Goal: Task Accomplishment & Management: Manage account settings

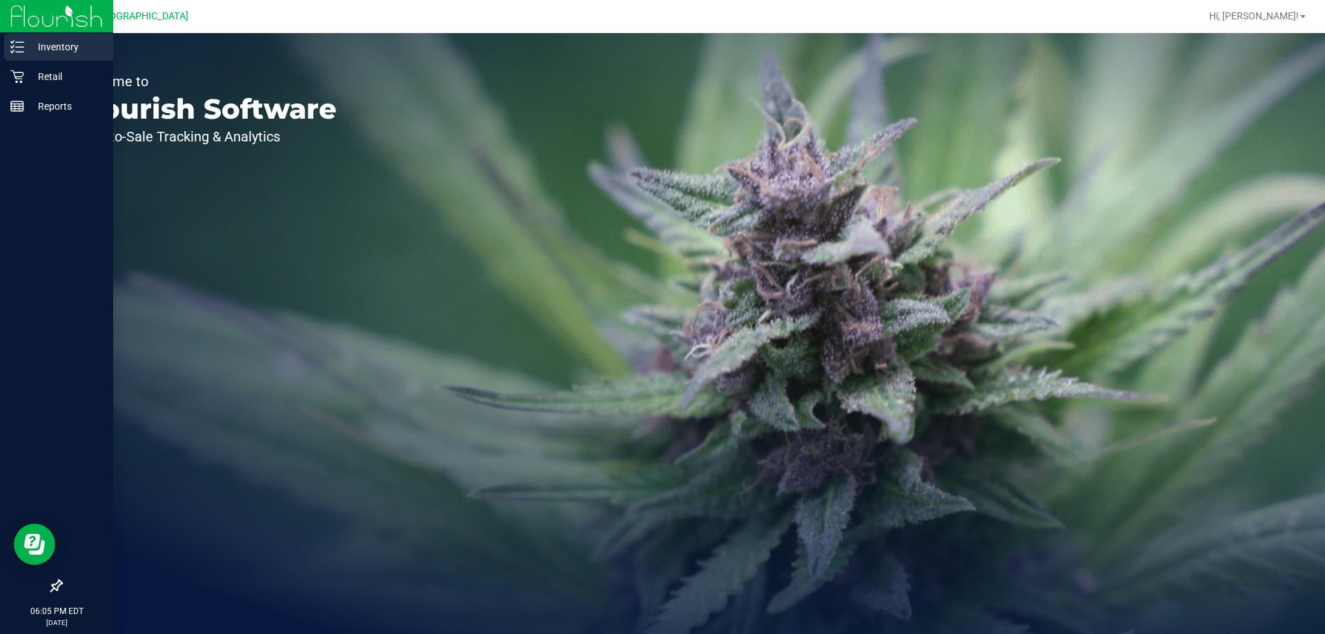
click at [28, 48] on p "Inventory" at bounding box center [65, 47] width 83 height 17
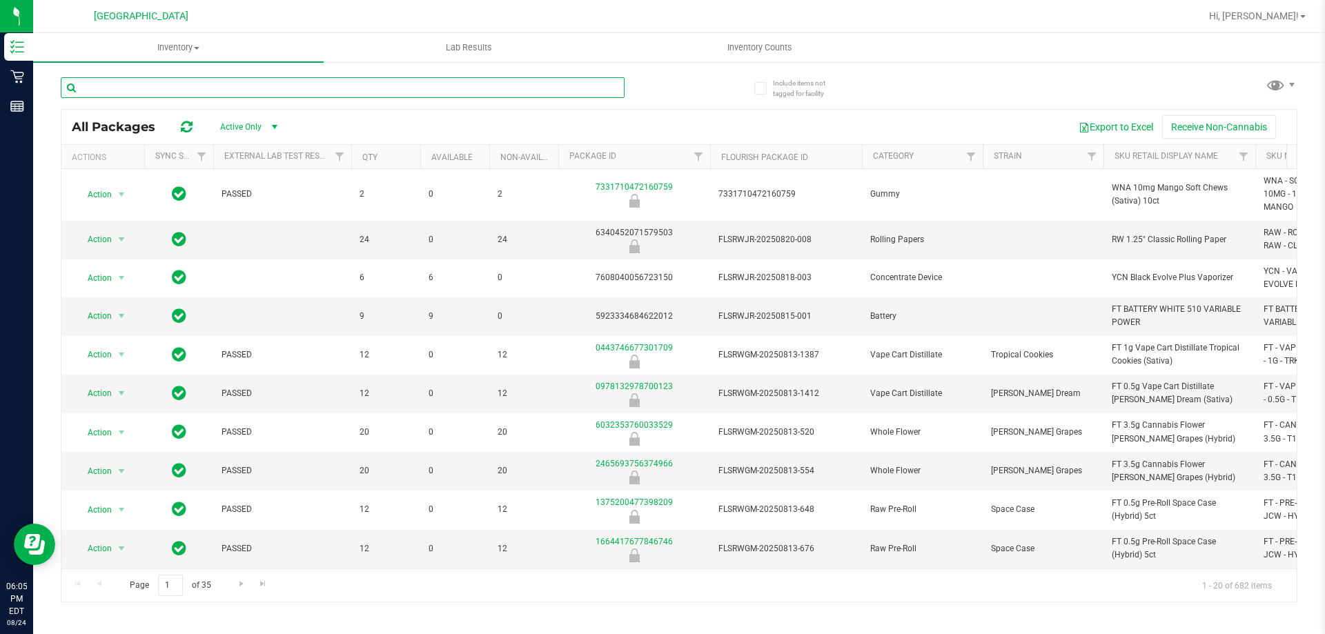
click at [273, 90] on input "text" at bounding box center [343, 87] width 564 height 21
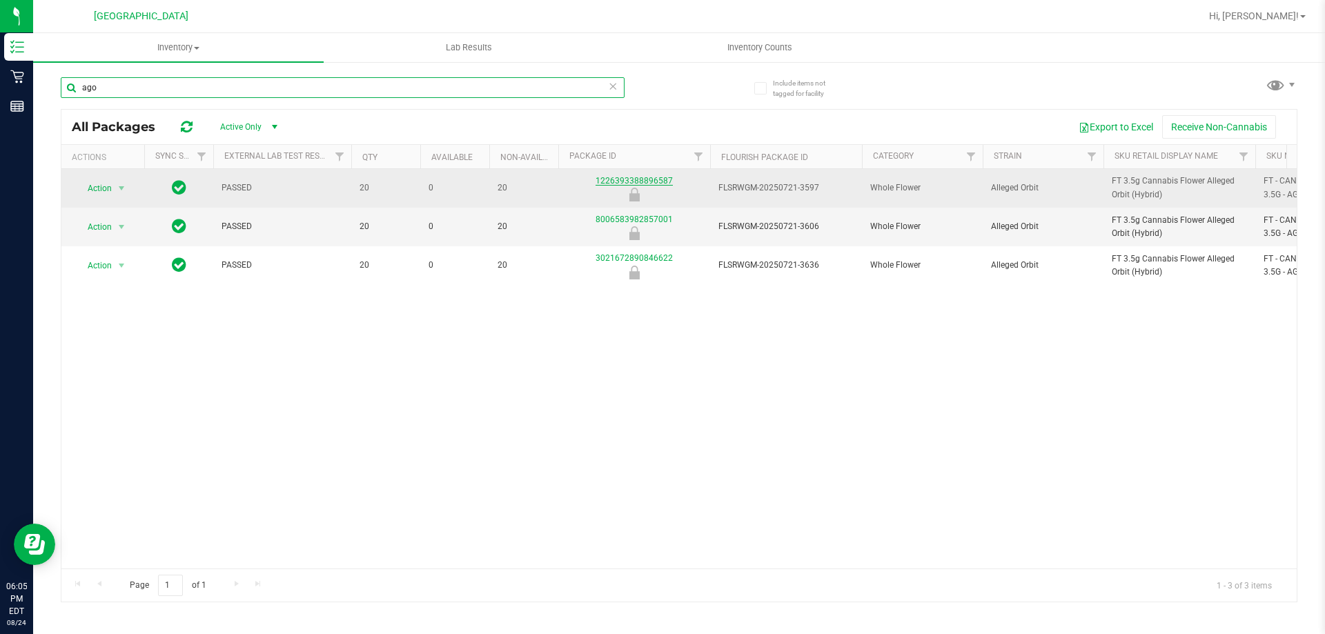
type input "ago"
click at [635, 183] on link "1226393388896587" at bounding box center [633, 181] width 77 height 10
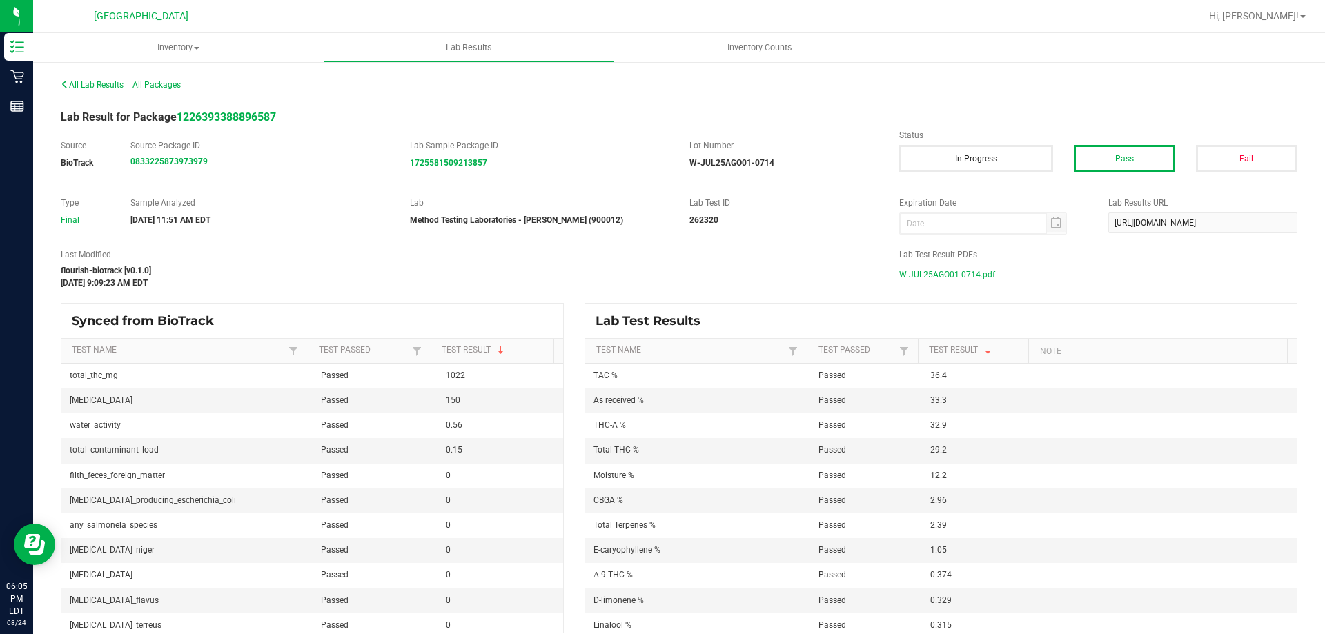
click at [963, 270] on span "W-JUL25AGO01-0714.pdf" at bounding box center [947, 274] width 96 height 21
click at [976, 272] on span "W-JUL25AGO01-0714.pdf" at bounding box center [947, 274] width 96 height 21
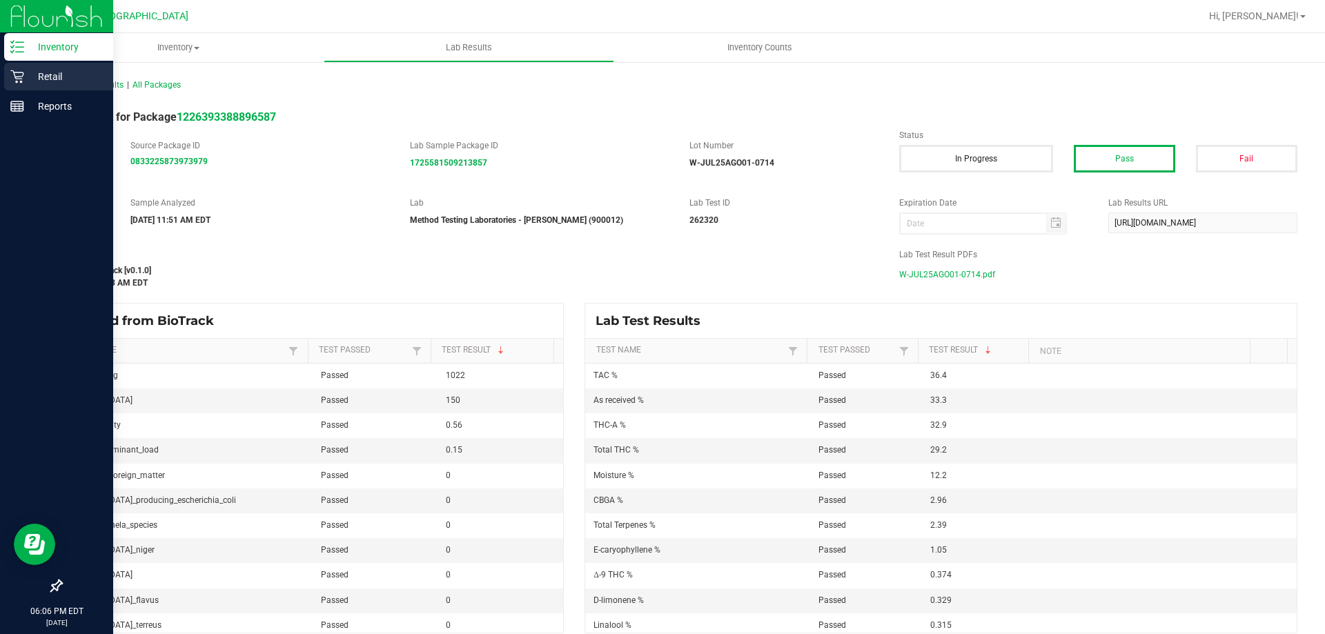
click at [24, 83] on p "Retail" at bounding box center [65, 76] width 83 height 17
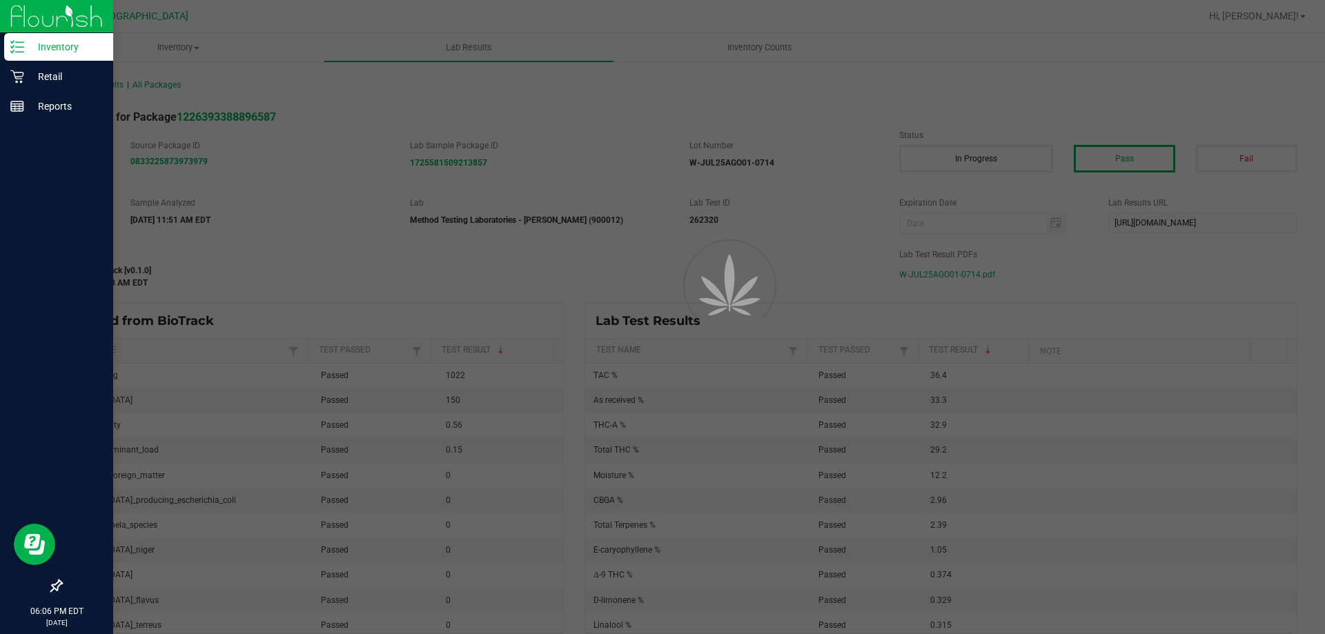
click at [38, 48] on p "Inventory" at bounding box center [65, 47] width 83 height 17
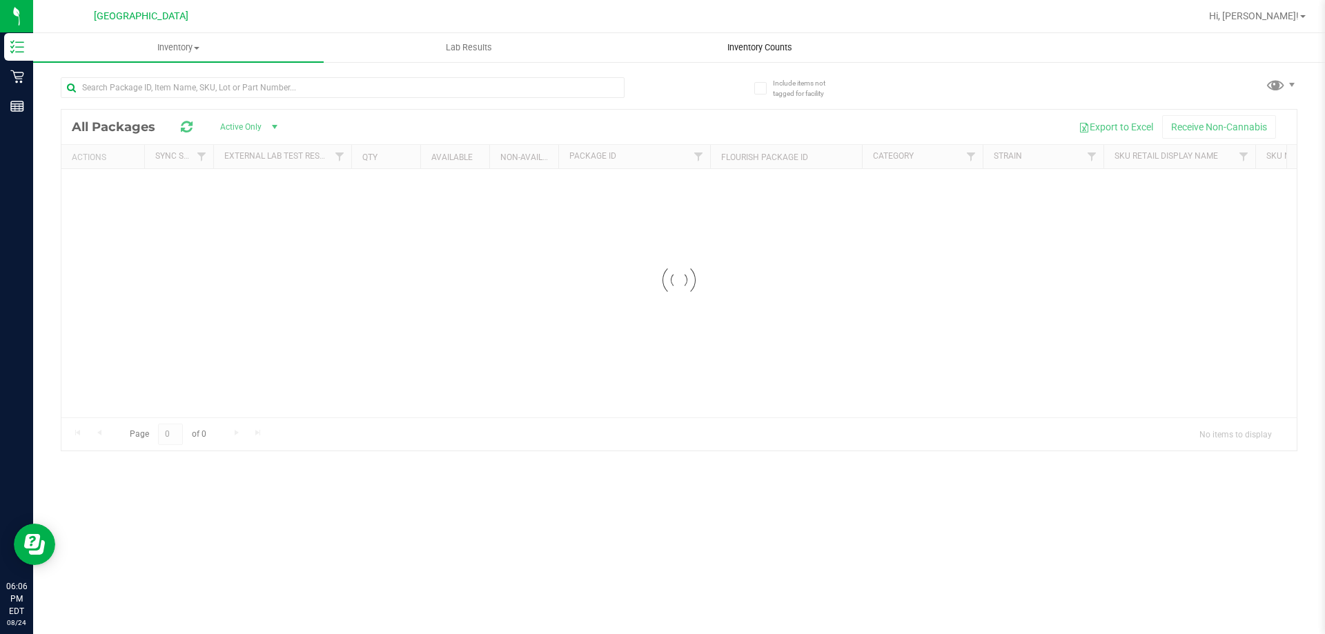
click at [757, 39] on uib-tab-heading "Inventory Counts" at bounding box center [759, 48] width 289 height 28
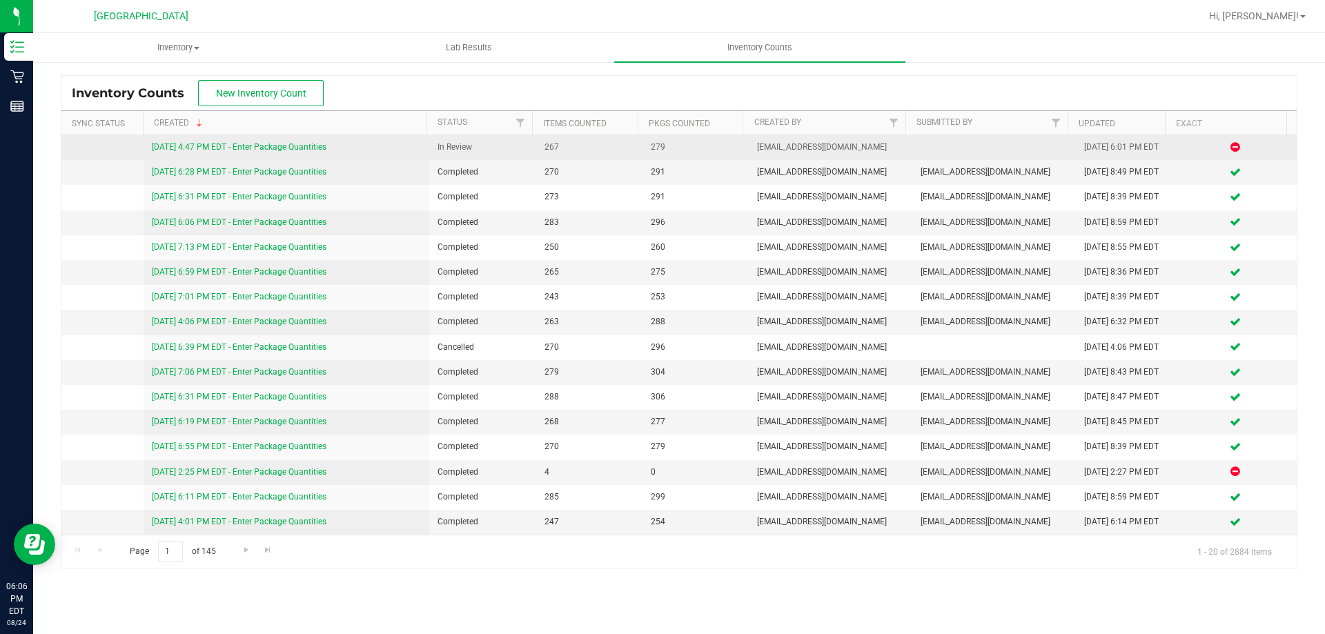
click at [312, 141] on div "[DATE] 4:47 PM EDT - Enter Package Quantities" at bounding box center [287, 147] width 270 height 13
click at [309, 146] on link "[DATE] 4:47 PM EDT - Enter Package Quantities" at bounding box center [239, 147] width 175 height 10
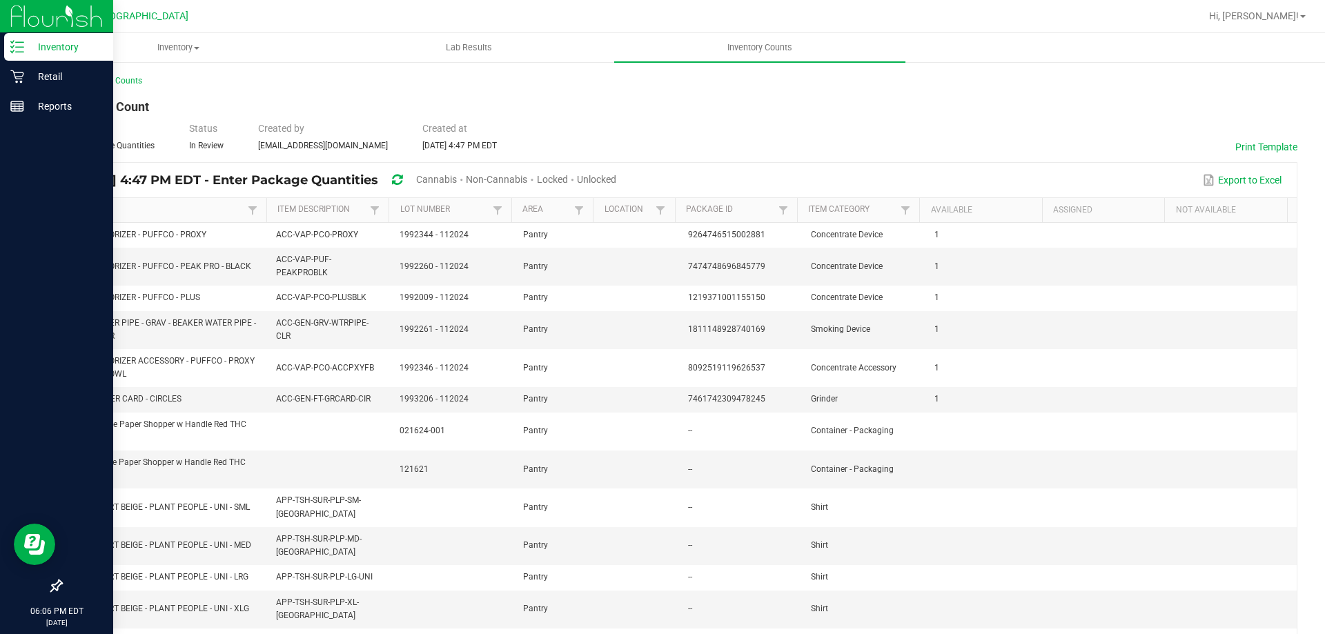
click at [0, 50] on link "Inventory" at bounding box center [56, 48] width 113 height 30
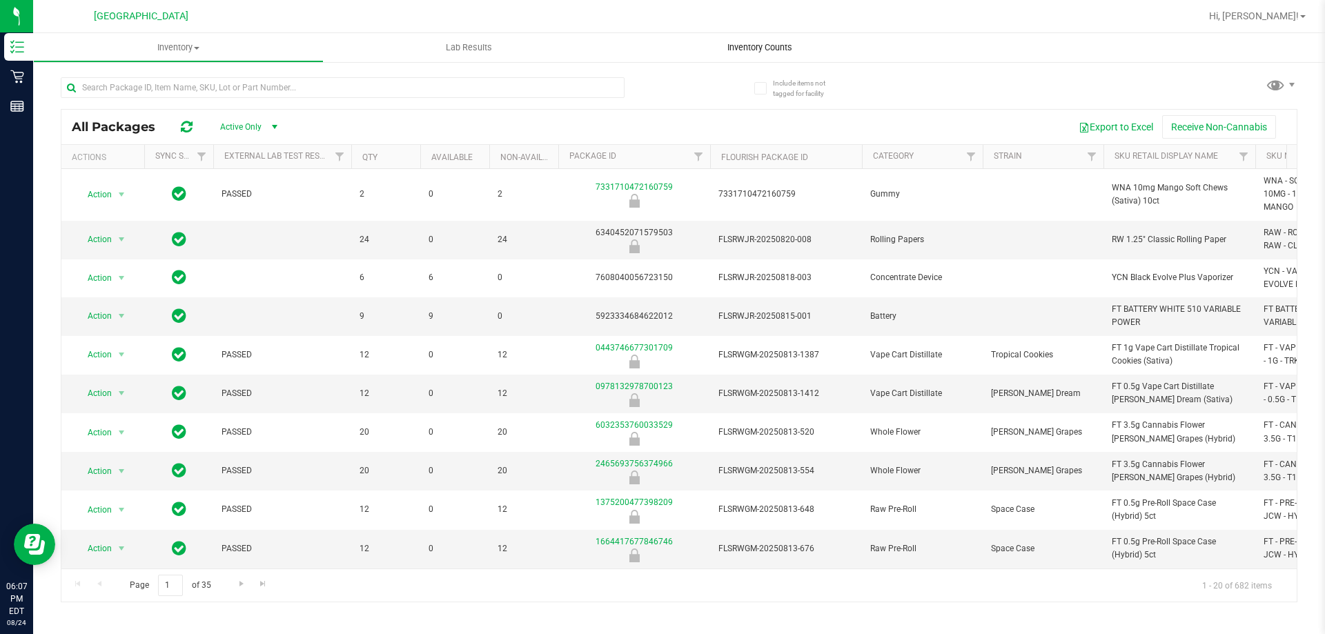
click at [771, 40] on uib-tab-heading "Inventory Counts" at bounding box center [759, 47] width 290 height 29
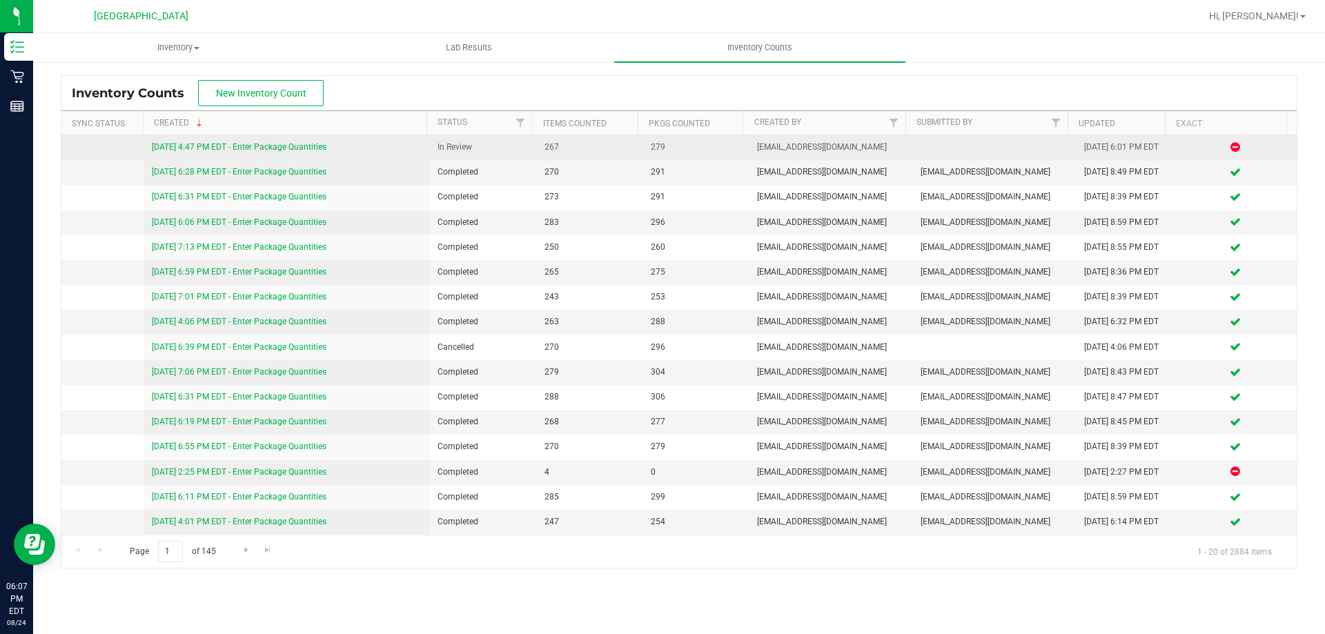
click at [274, 143] on link "[DATE] 4:47 PM EDT - Enter Package Quantities" at bounding box center [239, 147] width 175 height 10
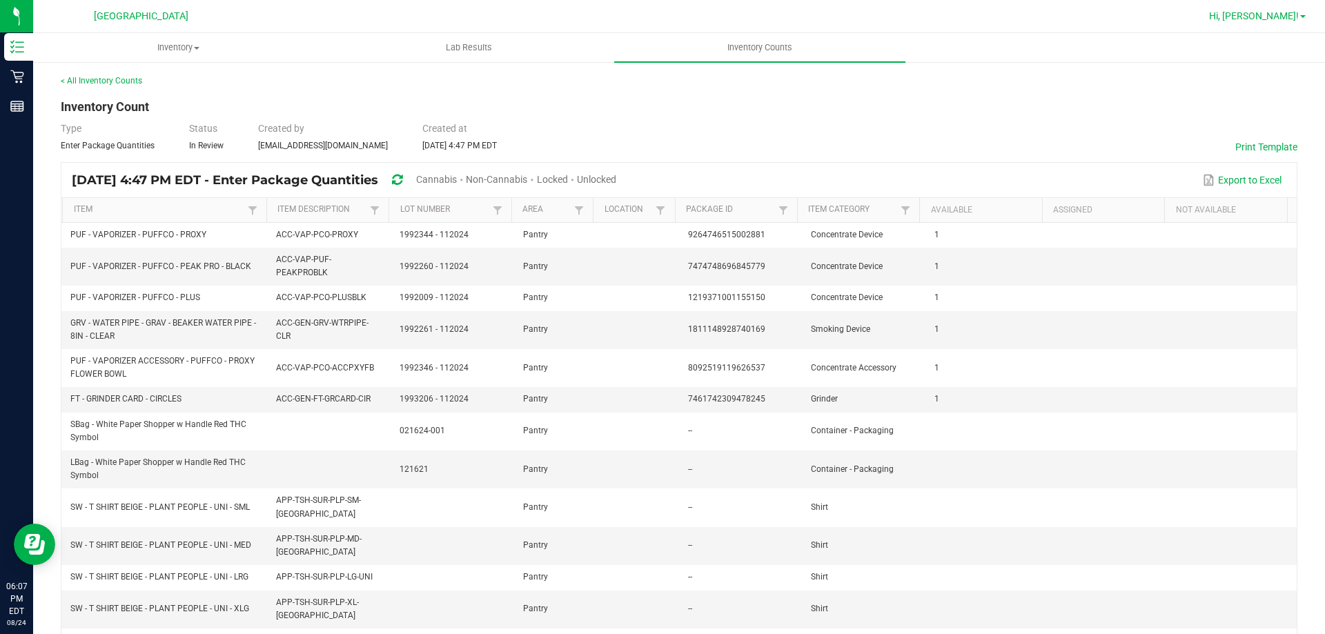
click at [1284, 15] on span "Hi, [PERSON_NAME]!" at bounding box center [1254, 15] width 90 height 11
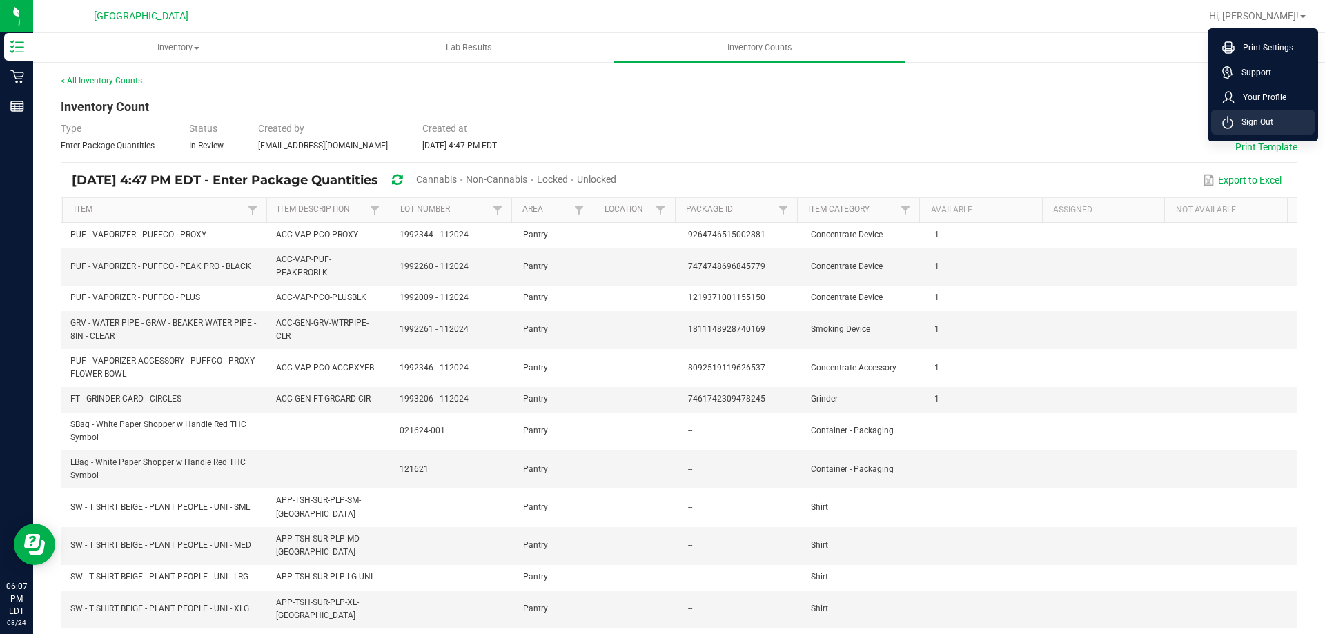
click at [1248, 121] on span "Sign Out" at bounding box center [1253, 122] width 40 height 14
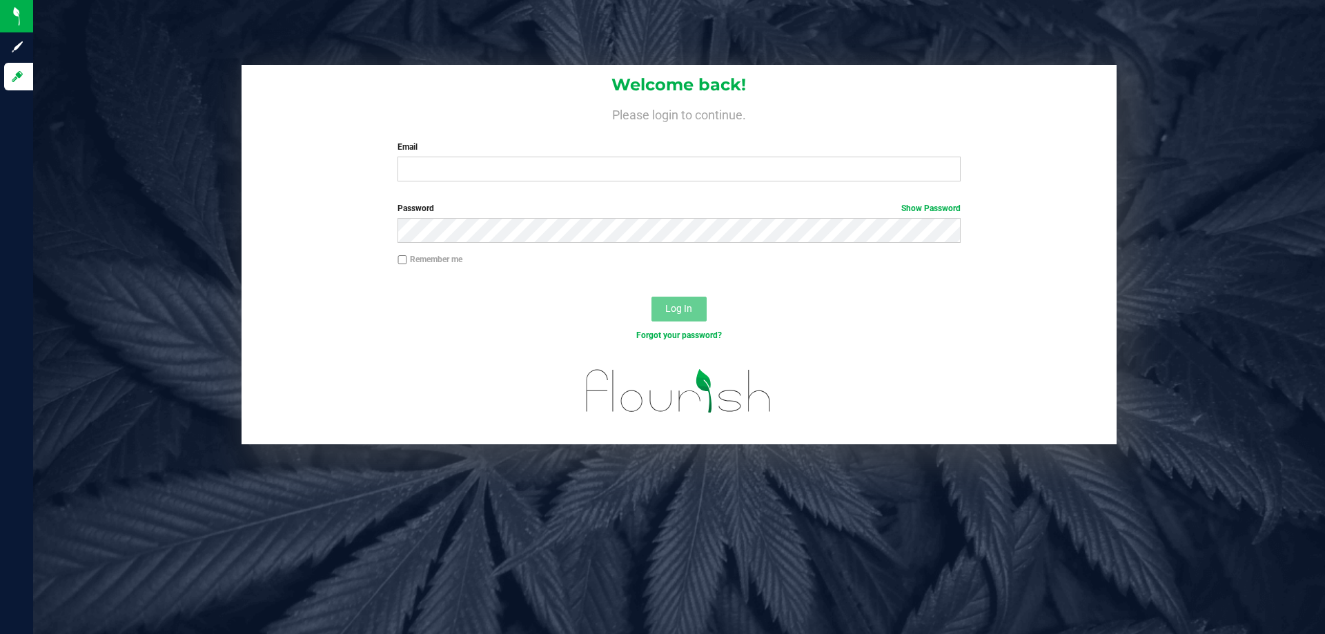
click at [598, 182] on div "Welcome back! Please login to continue. Email Required Please format your email…" at bounding box center [679, 129] width 875 height 128
click at [598, 175] on input "Email" at bounding box center [678, 169] width 562 height 25
type input "[EMAIL_ADDRESS][DOMAIN_NAME]"
click at [651, 297] on button "Log In" at bounding box center [678, 309] width 55 height 25
